Goal: Find specific page/section: Find specific page/section

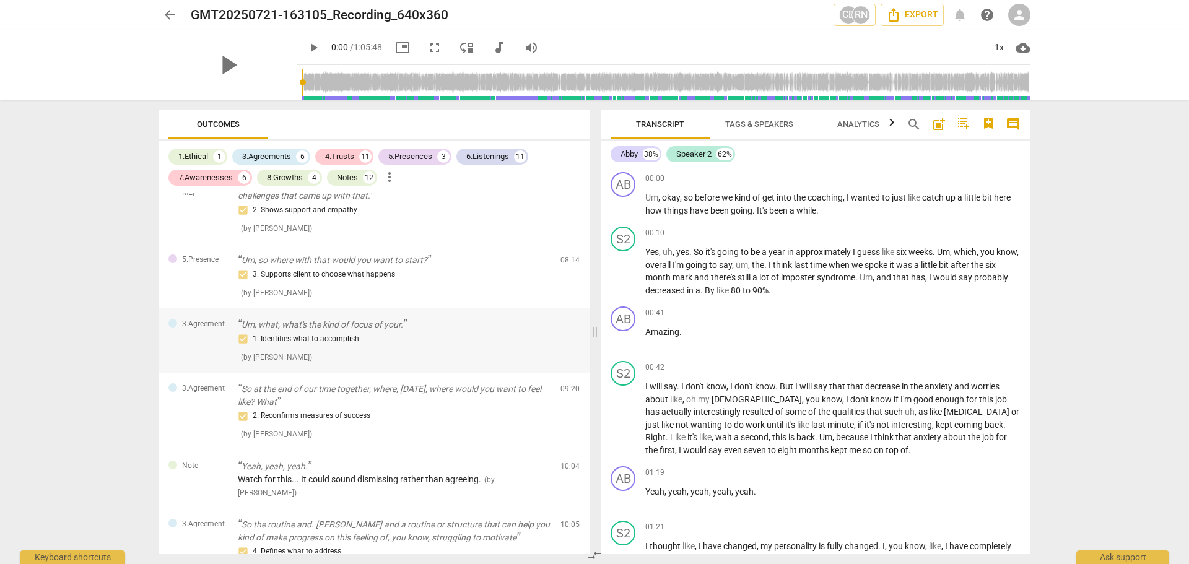
scroll to position [496, 0]
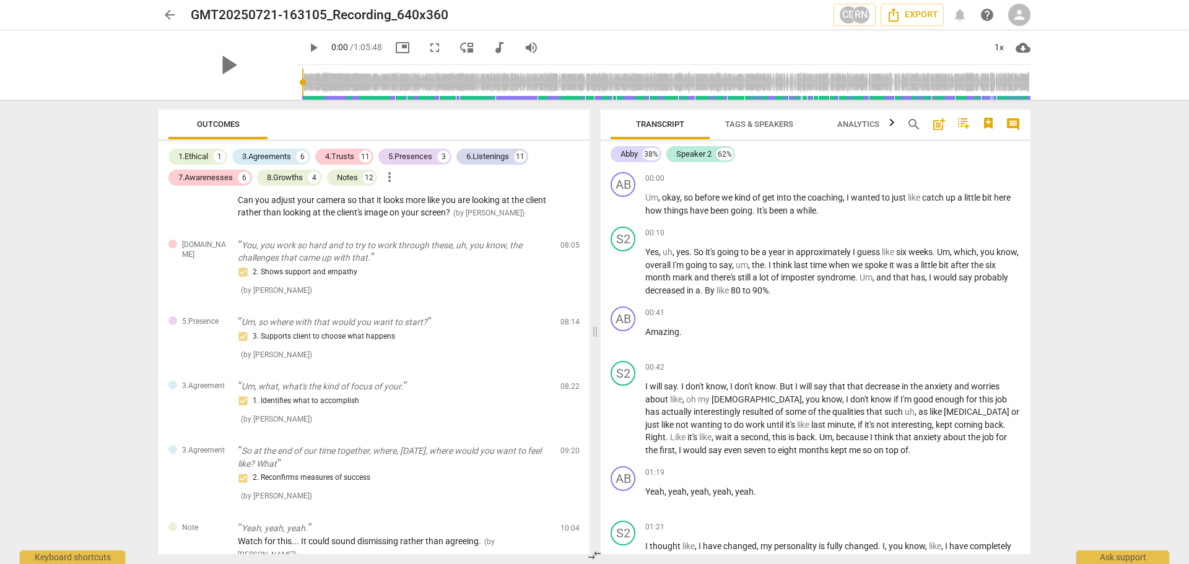
click at [221, 125] on span "Outcomes" at bounding box center [218, 124] width 43 height 9
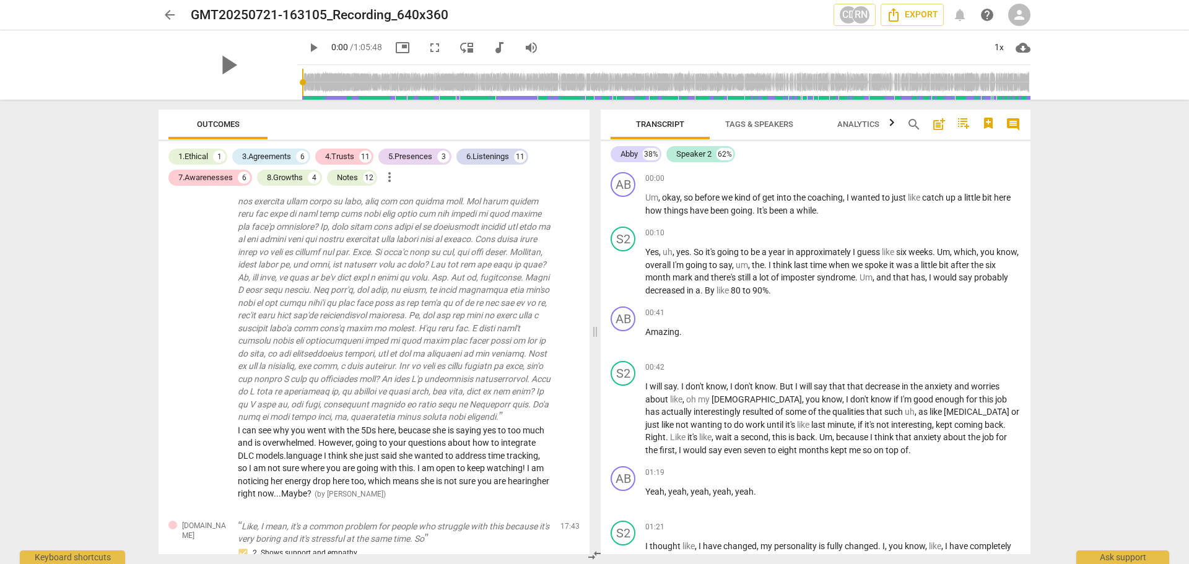
scroll to position [1672, 0]
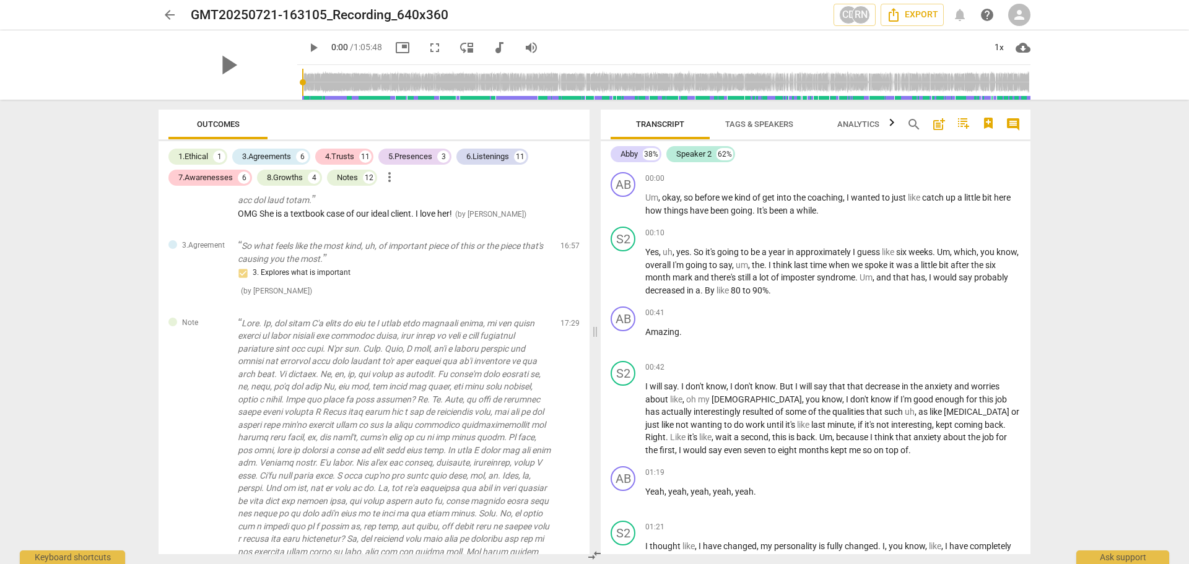
drag, startPoint x: 243, startPoint y: 139, endPoint x: 282, endPoint y: 135, distance: 39.2
click at [282, 135] on div "Outcomes" at bounding box center [373, 125] width 411 height 30
drag, startPoint x: 252, startPoint y: 137, endPoint x: 290, endPoint y: 136, distance: 37.8
click at [290, 136] on div "Outcomes" at bounding box center [373, 125] width 411 height 30
click at [327, 142] on div "1.Ethical 1 3.Agreements 6 4.Trusts 11 5.Presences 3 6.Listenings 11 7.Awarenes…" at bounding box center [374, 347] width 431 height 413
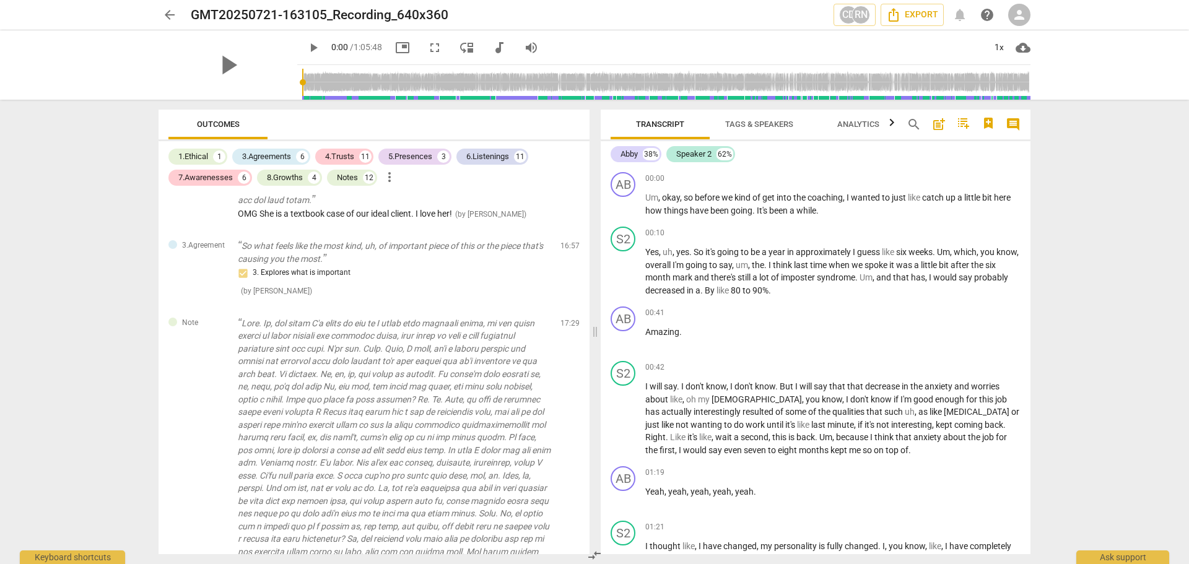
click at [330, 142] on div "1.Ethical 1 3.Agreements 6 4.Trusts 11 5.Presences 3 6.Listenings 11 7.Awarenes…" at bounding box center [374, 347] width 431 height 413
click at [390, 180] on span "more_vert" at bounding box center [389, 177] width 15 height 15
click at [358, 328] on div at bounding box center [594, 282] width 1189 height 564
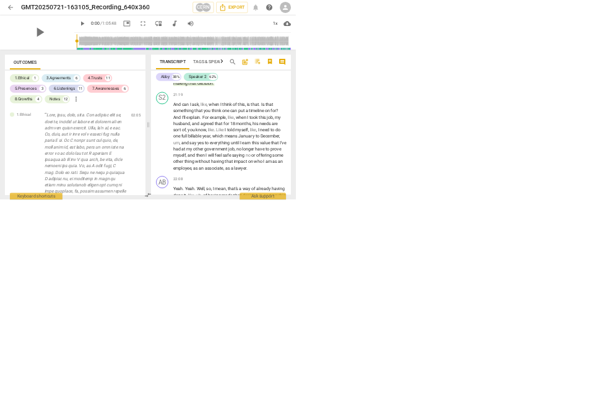
scroll to position [7688, 0]
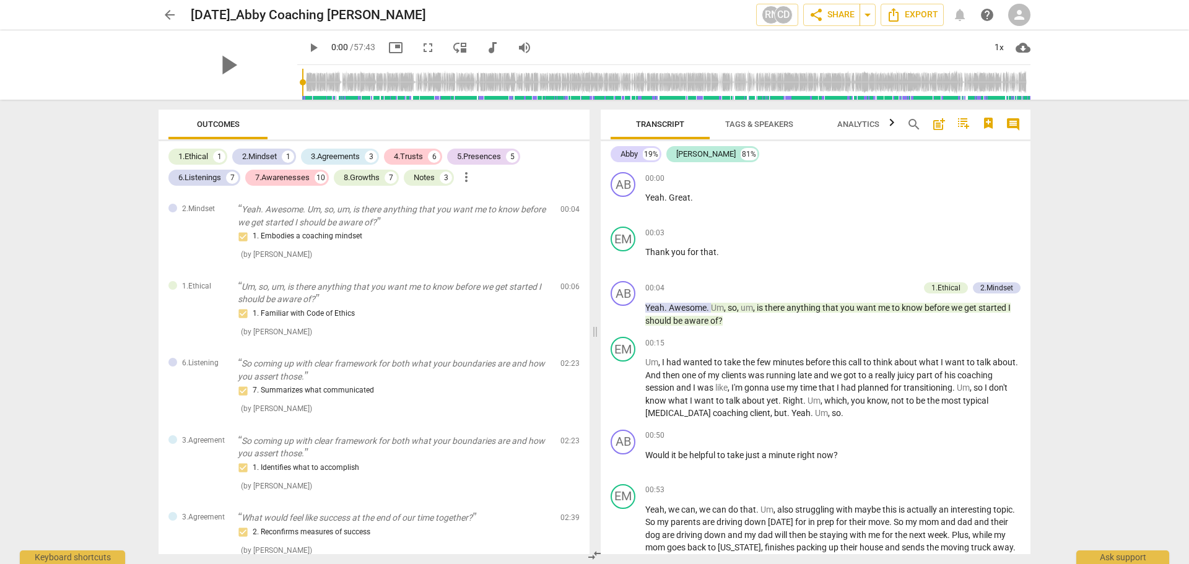
click at [856, 128] on span "Analytics" at bounding box center [858, 124] width 42 height 9
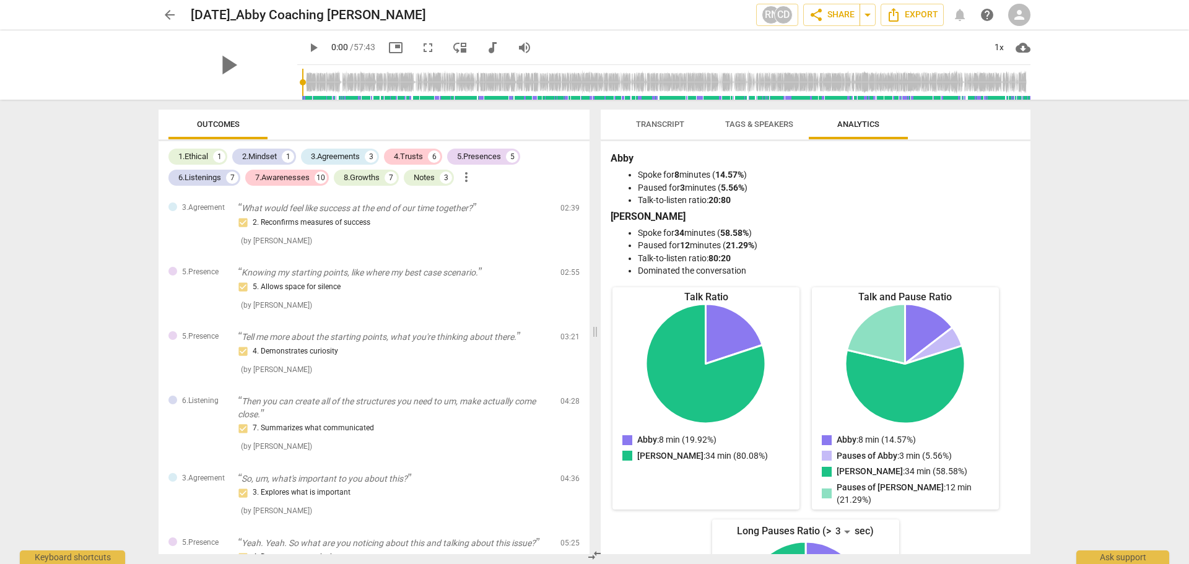
click at [549, 123] on div "Outcomes" at bounding box center [373, 125] width 411 height 30
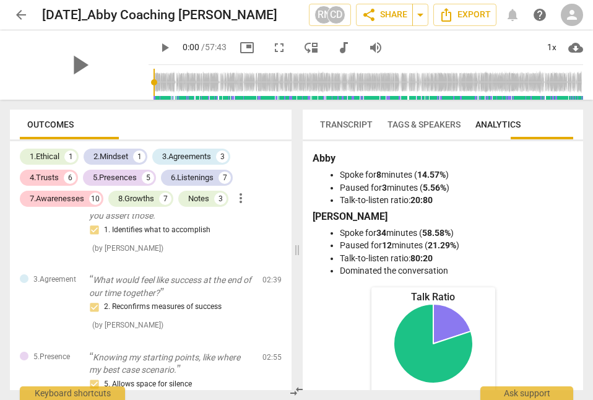
scroll to position [374, 0]
